Goal: Information Seeking & Learning: Learn about a topic

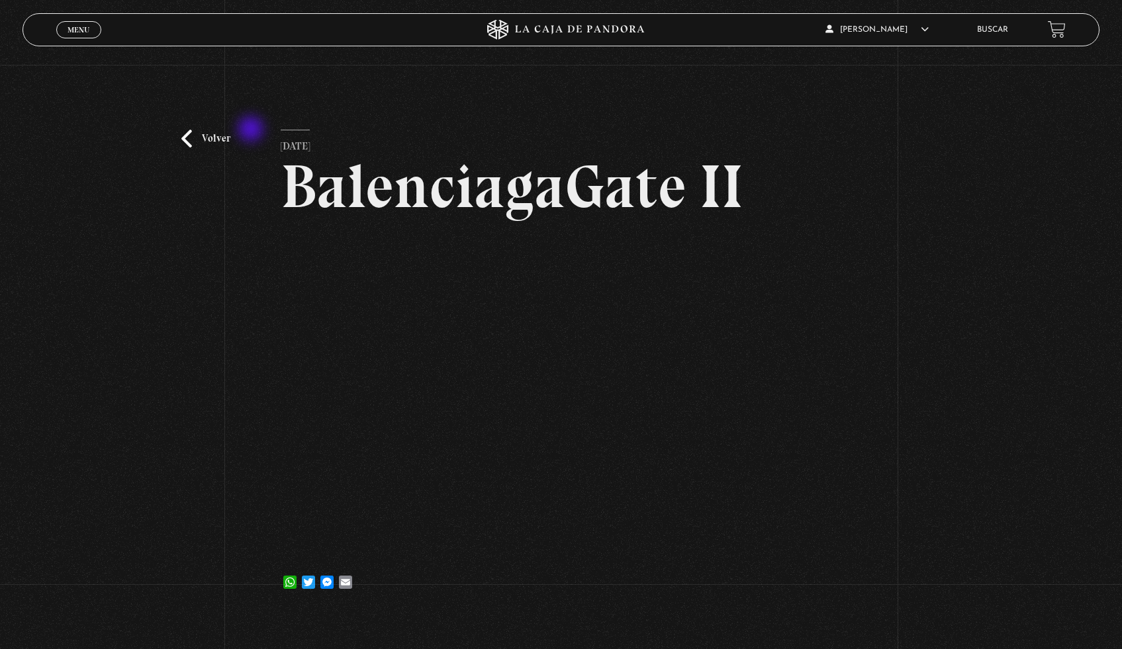
scroll to position [37, 0]
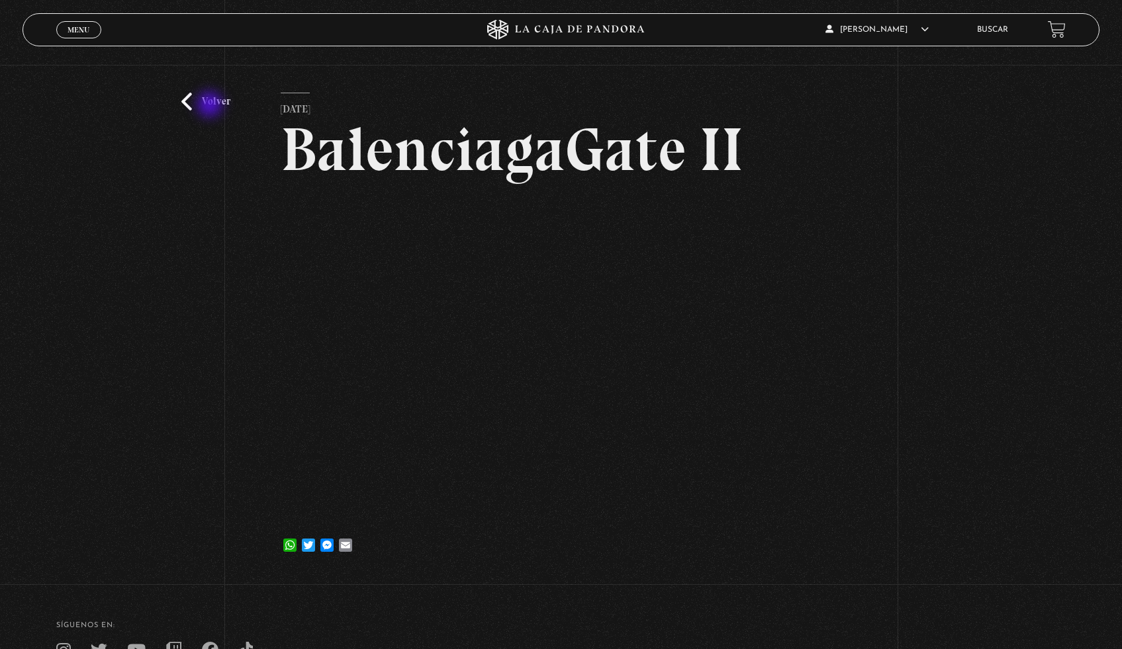
click at [211, 106] on link "Volver" at bounding box center [205, 102] width 49 height 18
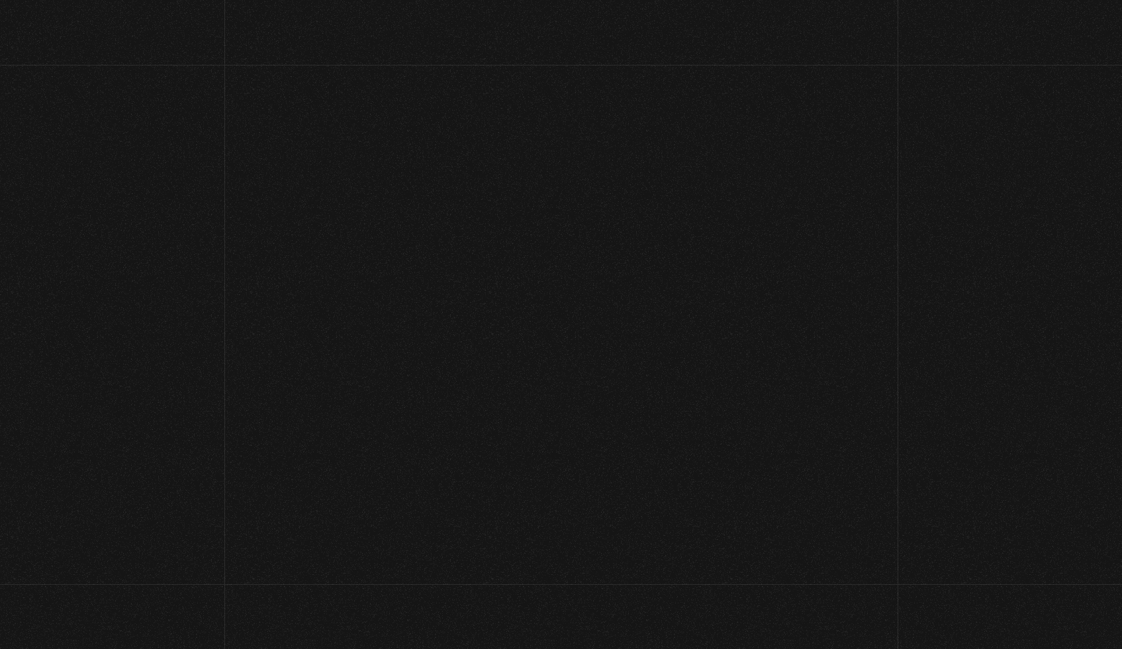
scroll to position [23, 0]
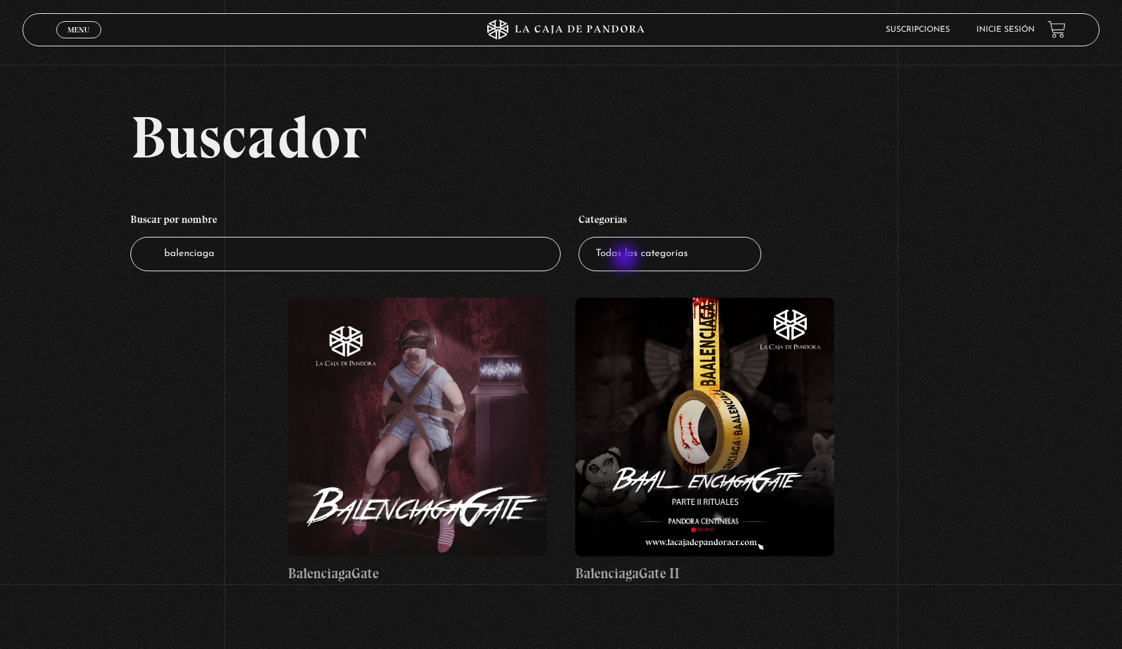
click at [625, 257] on select "Todas las categorías 11:11 Humanitario (1) Amo los Lunes (4) Análisis de series…" at bounding box center [669, 254] width 183 height 35
select select "teorias-de-conspiracion"
click at [583, 237] on select "Todas las categorías 11:11 Humanitario (1) Amo los Lunes (4) Análisis de series…" at bounding box center [669, 254] width 183 height 35
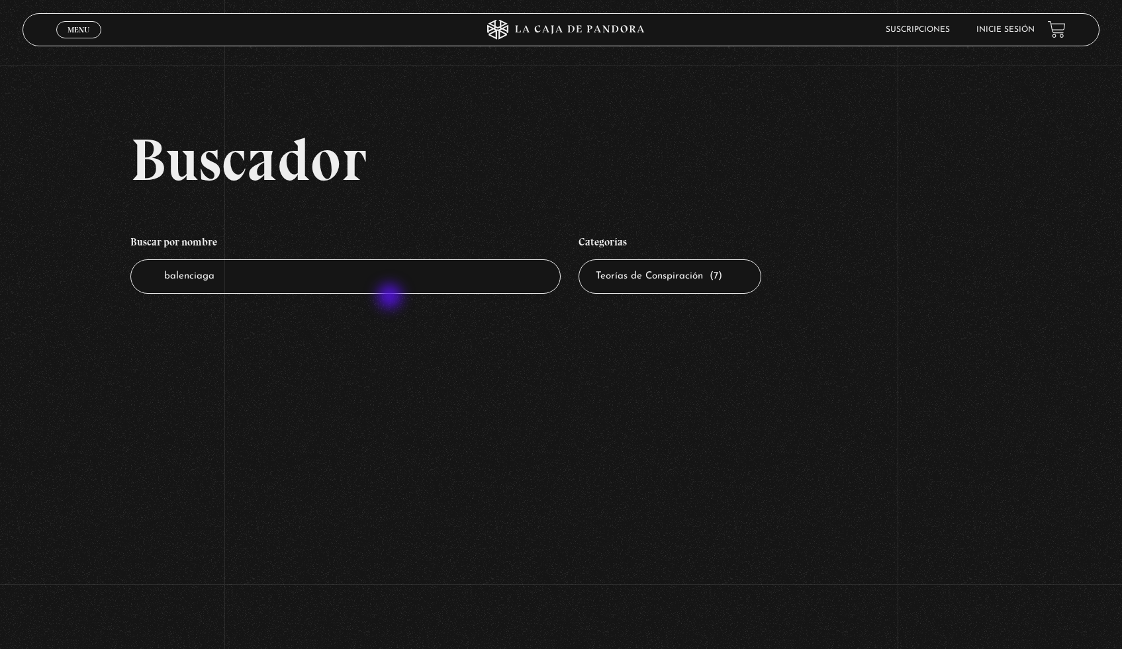
click at [391, 298] on li "Buscar por nombre Buscador balenciaga" at bounding box center [345, 261] width 431 height 78
click at [390, 268] on input "balenciaga" at bounding box center [345, 276] width 431 height 35
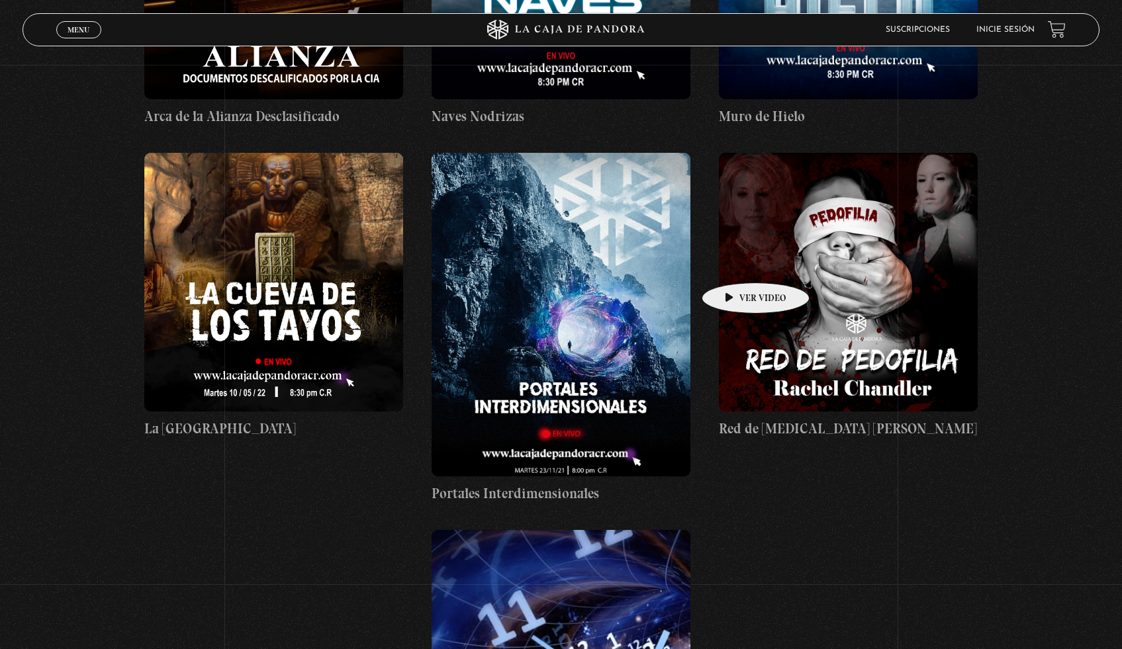
scroll to position [477, 0]
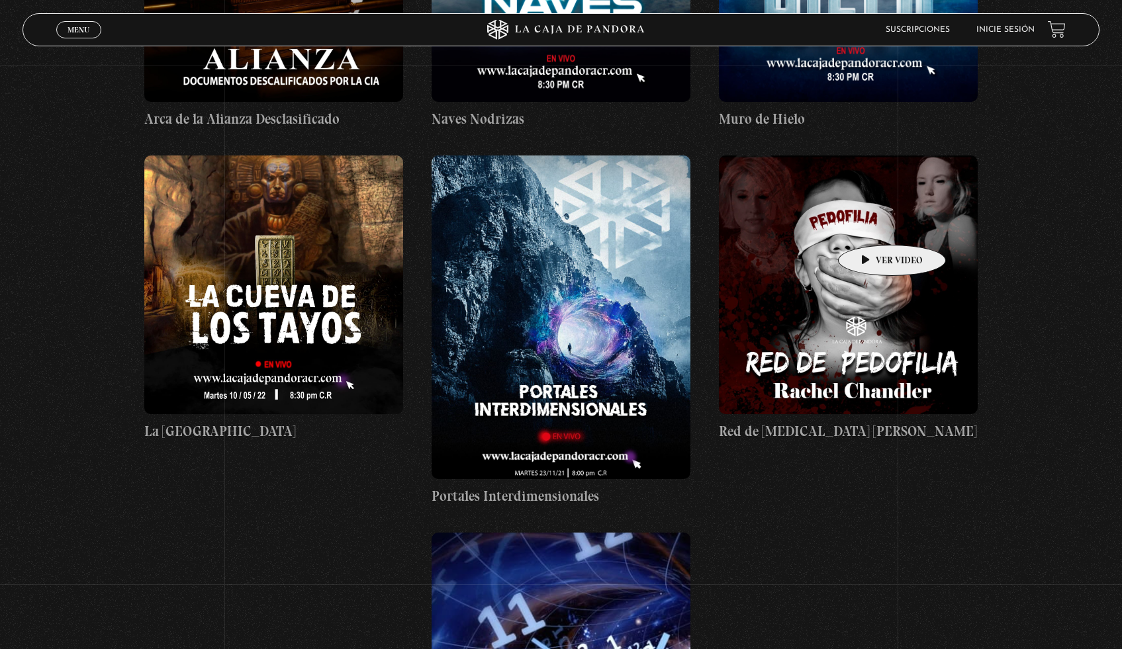
click at [871, 225] on figure at bounding box center [848, 285] width 259 height 259
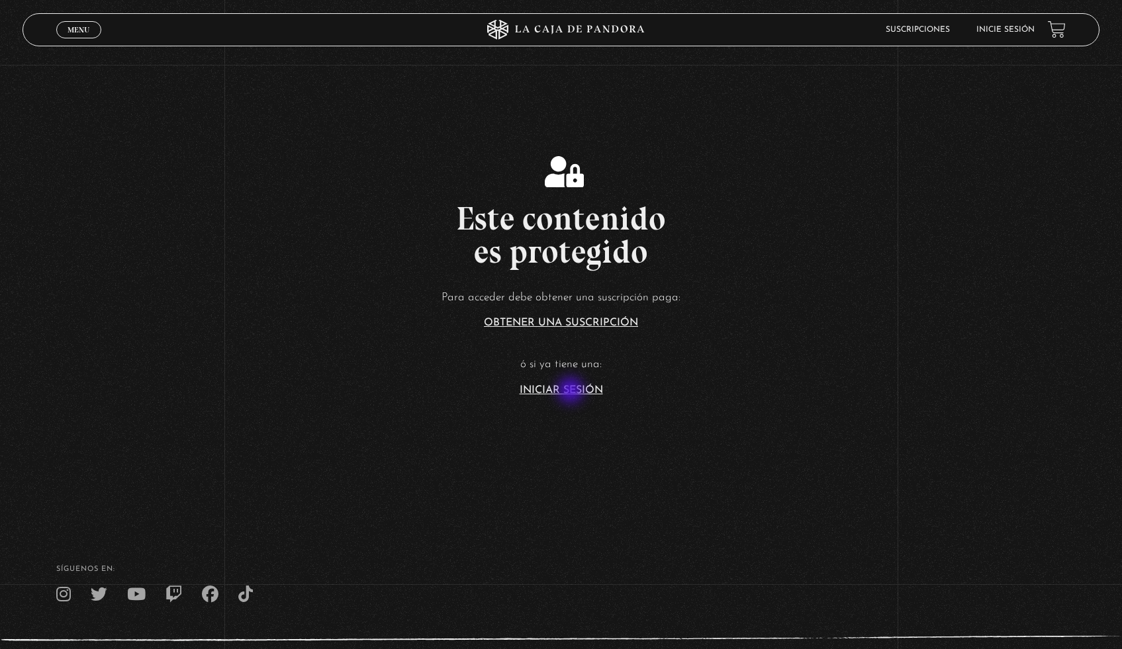
click at [572, 392] on link "Iniciar Sesión" at bounding box center [561, 390] width 83 height 11
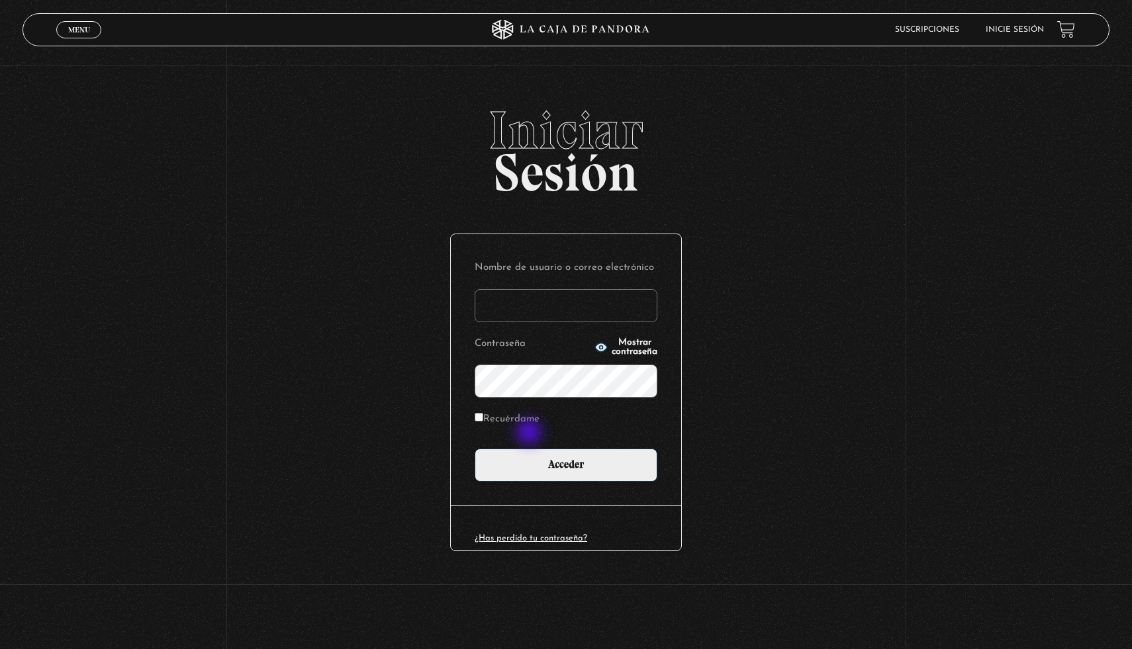
type input "megan"
click at [530, 435] on p "Recuérdame" at bounding box center [566, 423] width 183 height 27
click at [530, 424] on label "Recuérdame" at bounding box center [507, 420] width 65 height 21
click at [483, 422] on input "Recuérdame" at bounding box center [479, 417] width 9 height 9
checkbox input "true"
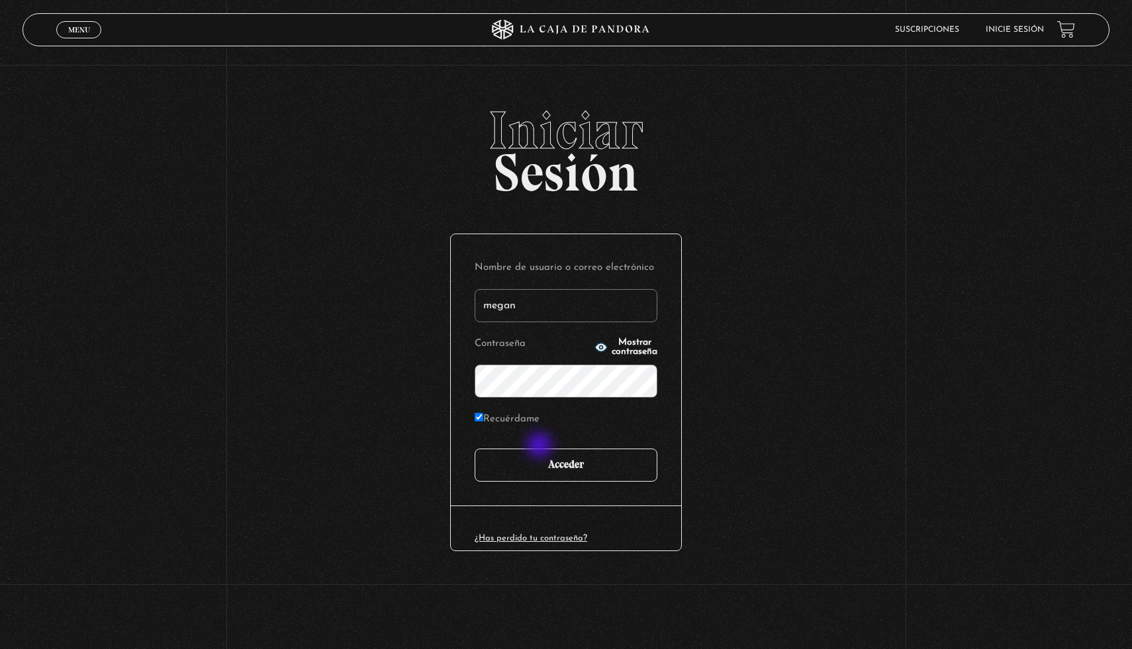
click at [547, 464] on input "Acceder" at bounding box center [566, 465] width 183 height 33
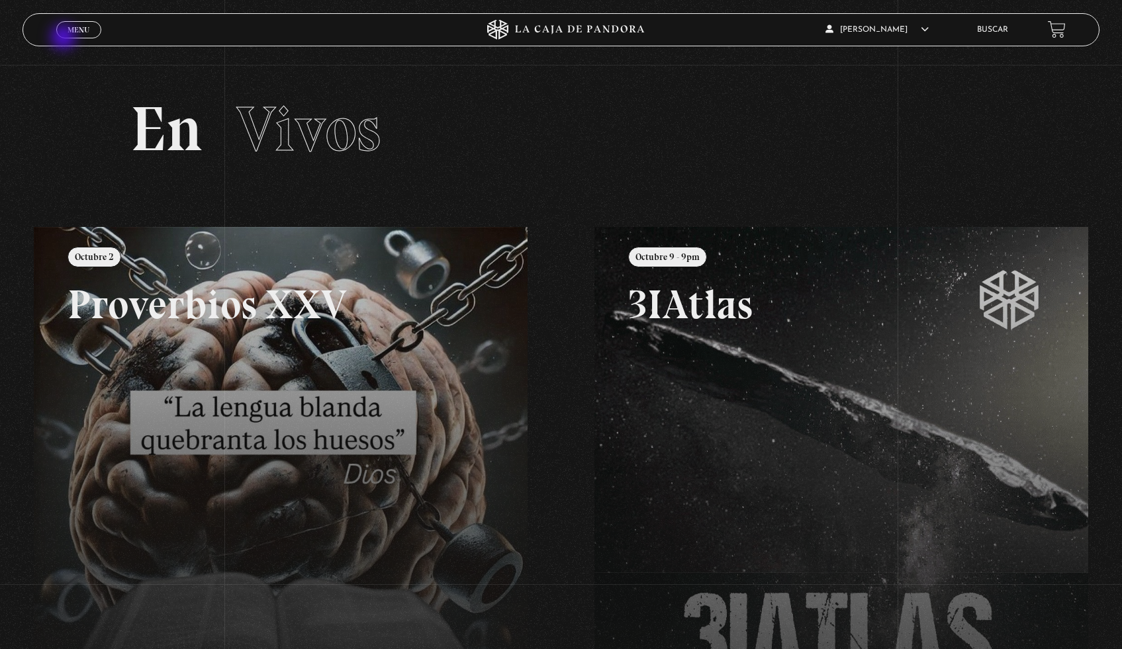
click at [65, 38] on div "Menu Cerrar" at bounding box center [224, 30] width 337 height 32
click at [67, 24] on link "Menu Cerrar" at bounding box center [78, 29] width 45 height 17
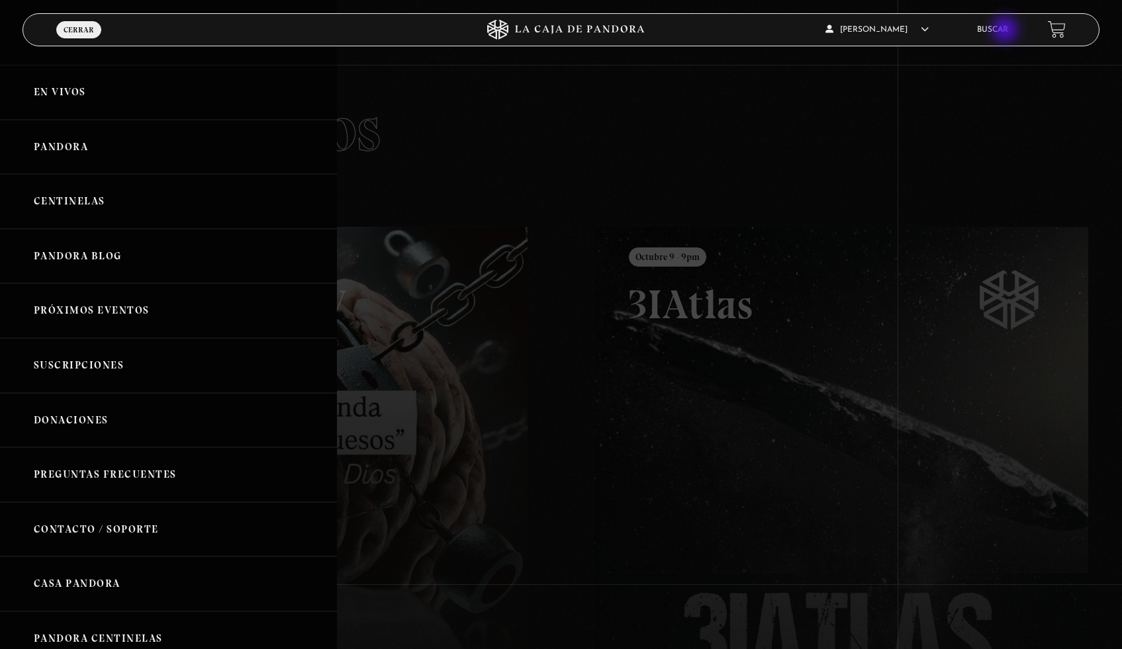
click at [1006, 30] on link "Buscar" at bounding box center [992, 30] width 31 height 8
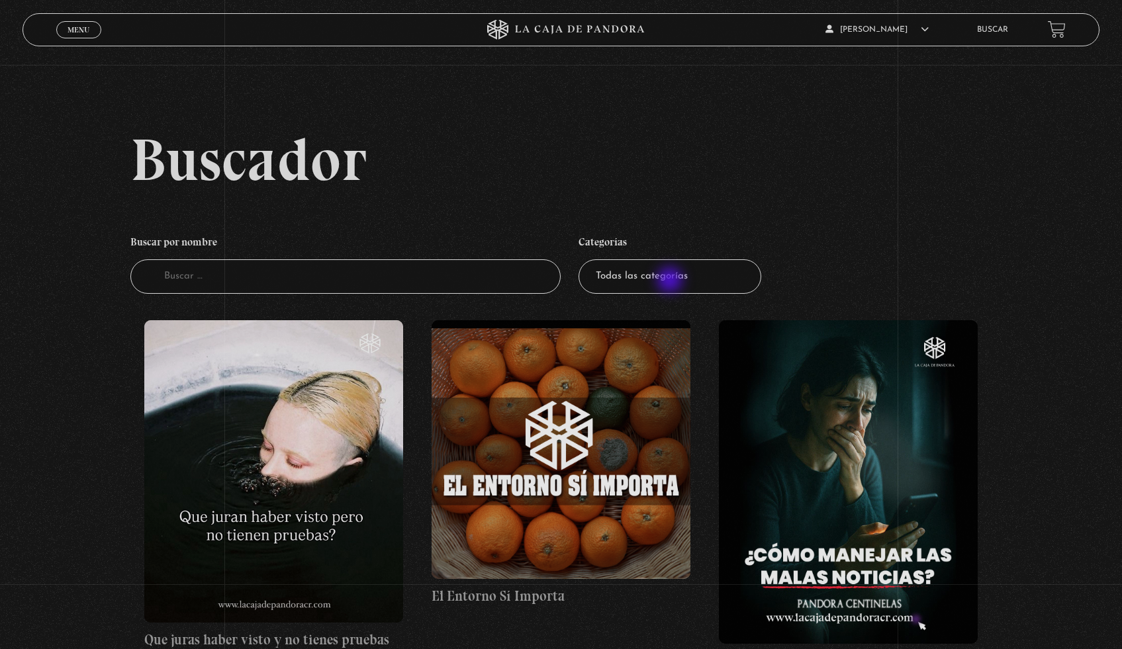
click at [666, 278] on select "Todas las categorías 11:11 Humanitario (1) Amo los Lunes (4) Análisis de series…" at bounding box center [669, 276] width 183 height 35
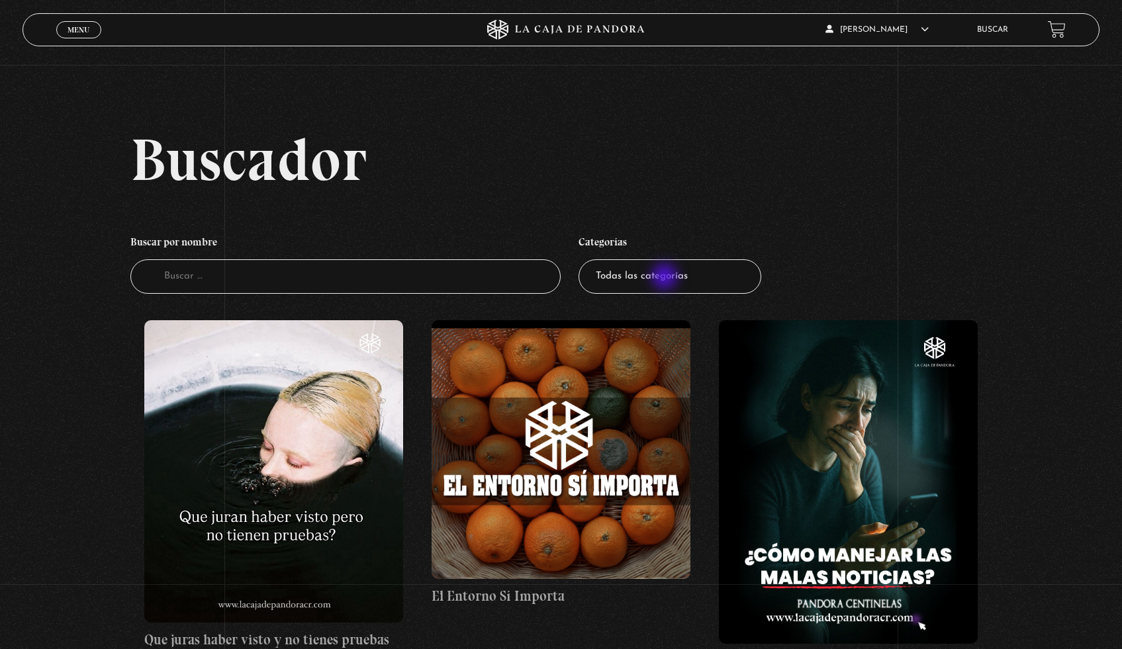
select select "teorias-de-conspiracion"
click at [583, 259] on select "Todas las categorías 11:11 Humanitario (1) Amo los Lunes (4) Análisis de series…" at bounding box center [669, 276] width 183 height 35
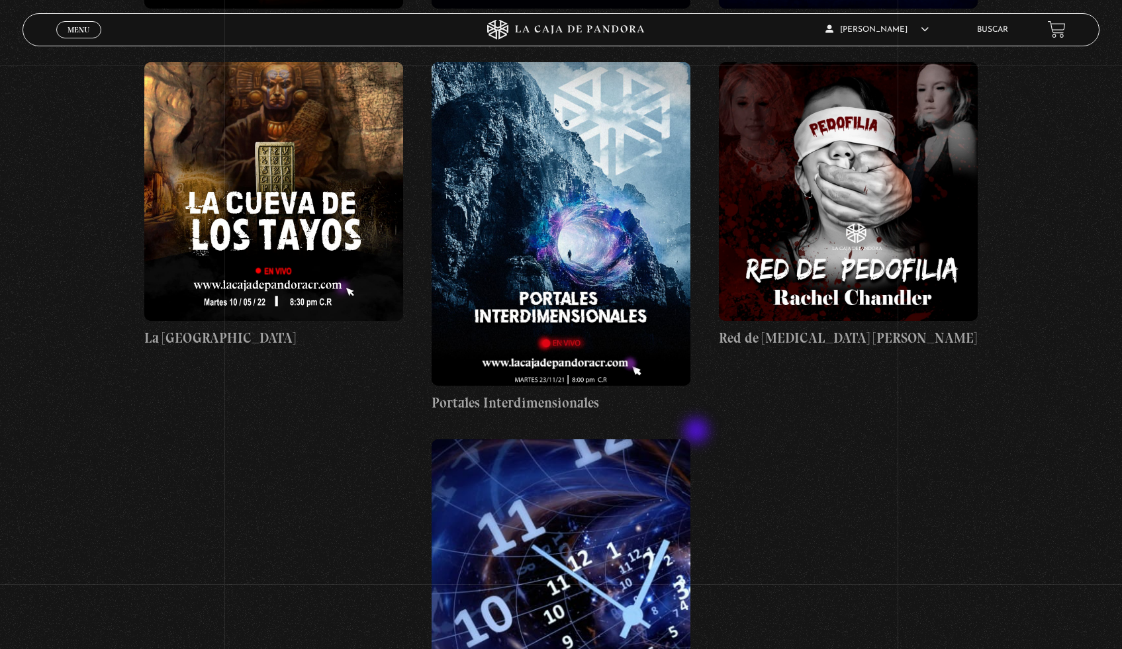
scroll to position [539, 0]
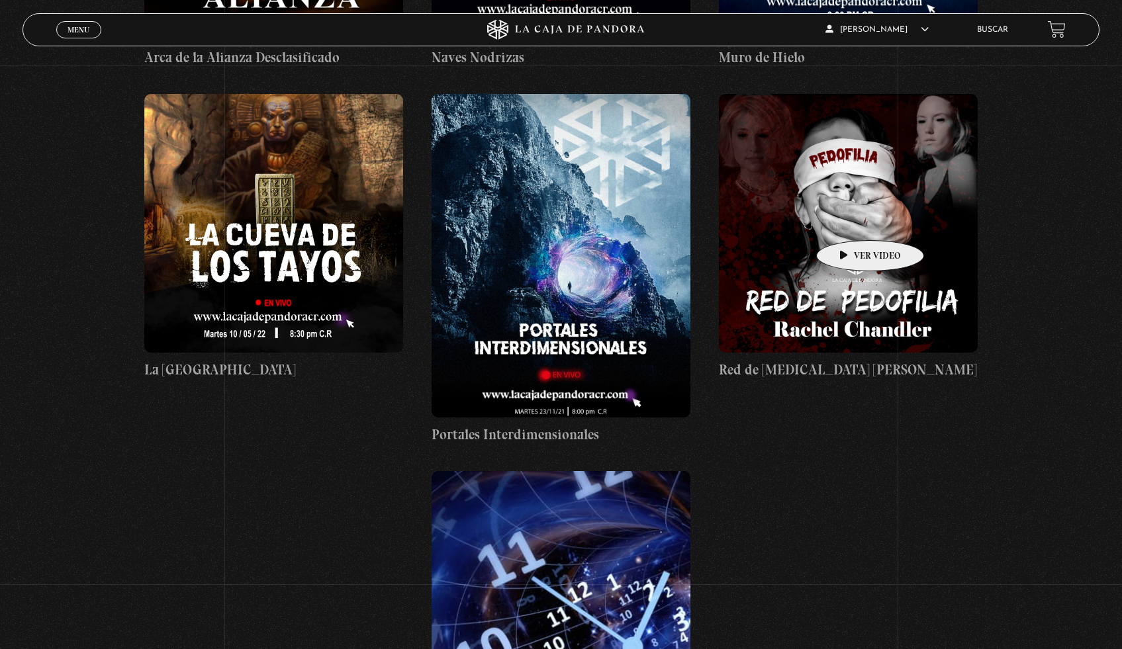
click at [849, 220] on figure at bounding box center [848, 223] width 259 height 259
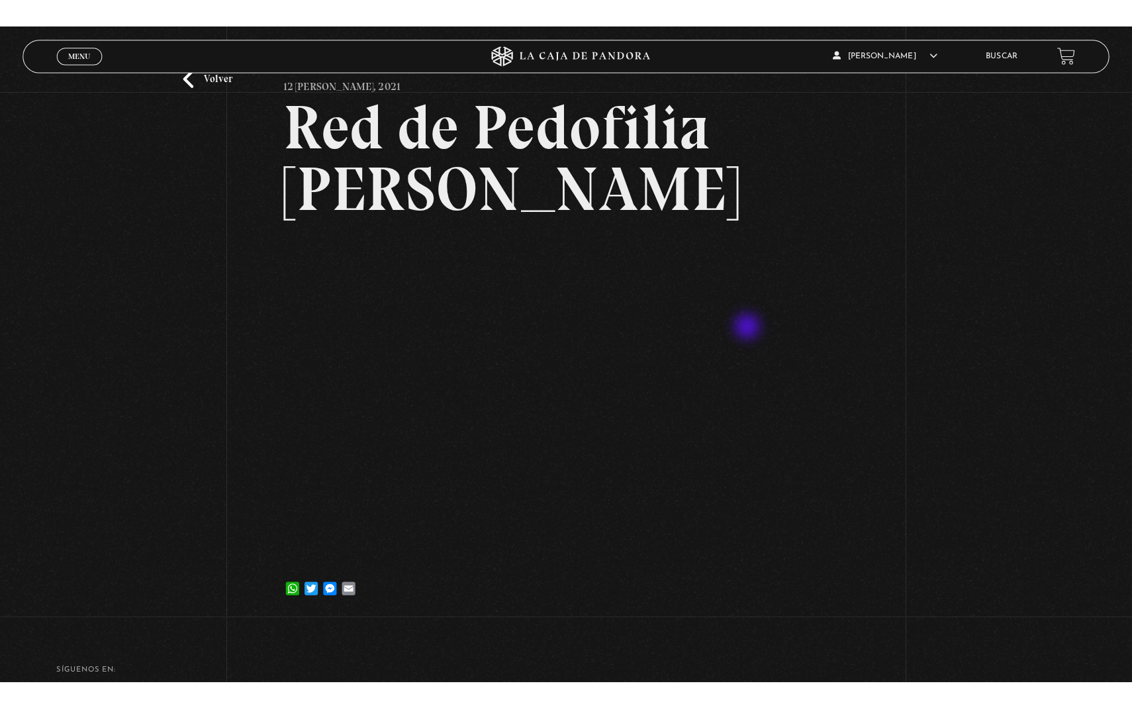
scroll to position [81, 0]
